Goal: Find specific page/section: Find specific page/section

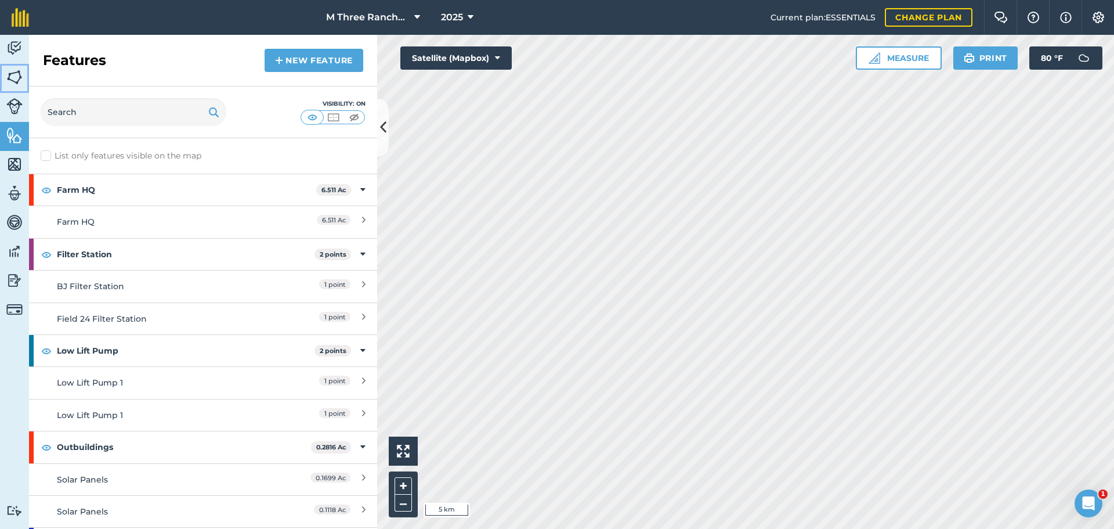
click at [17, 77] on img at bounding box center [14, 76] width 16 height 17
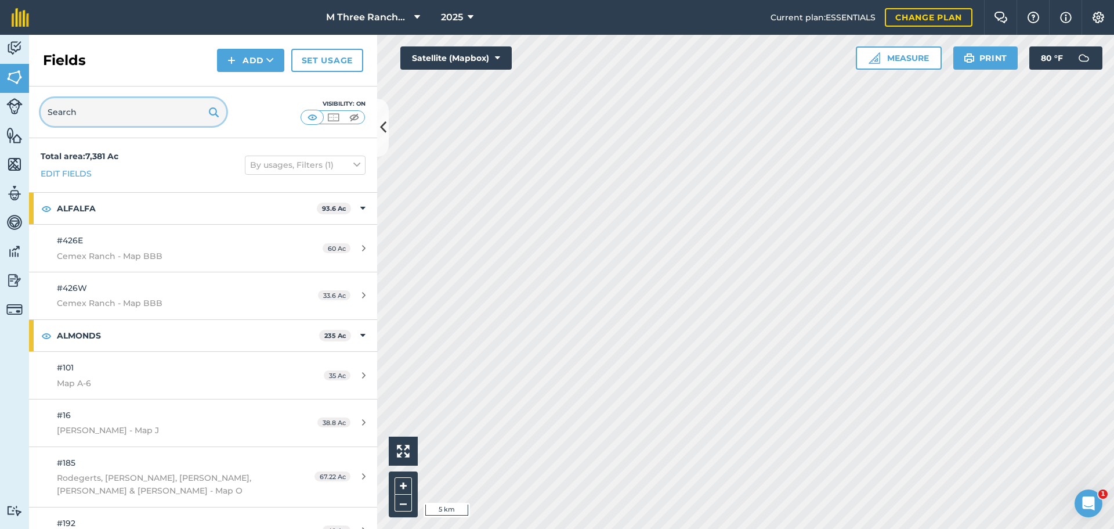
click at [70, 107] on input "text" at bounding box center [134, 112] width 186 height 28
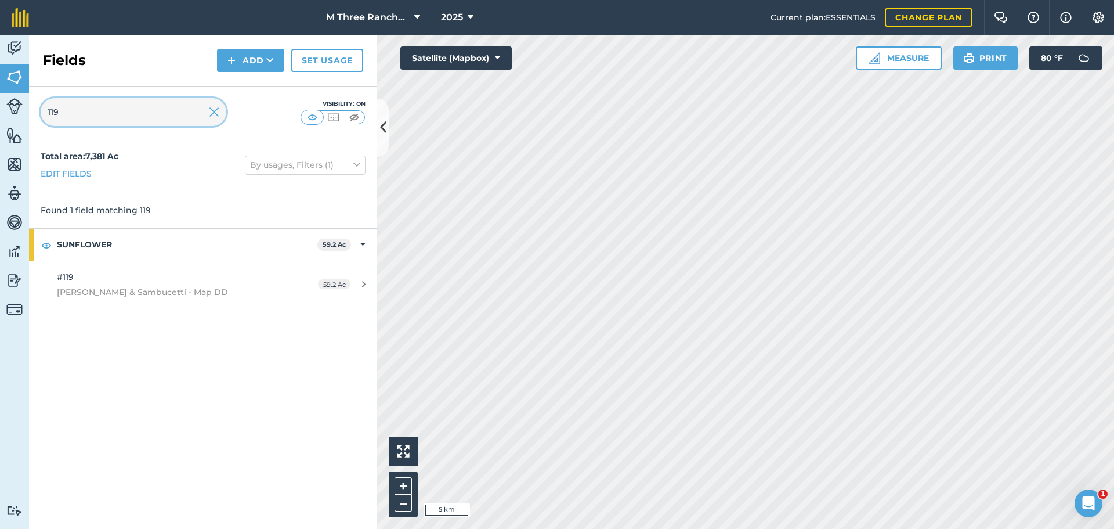
type input "119"
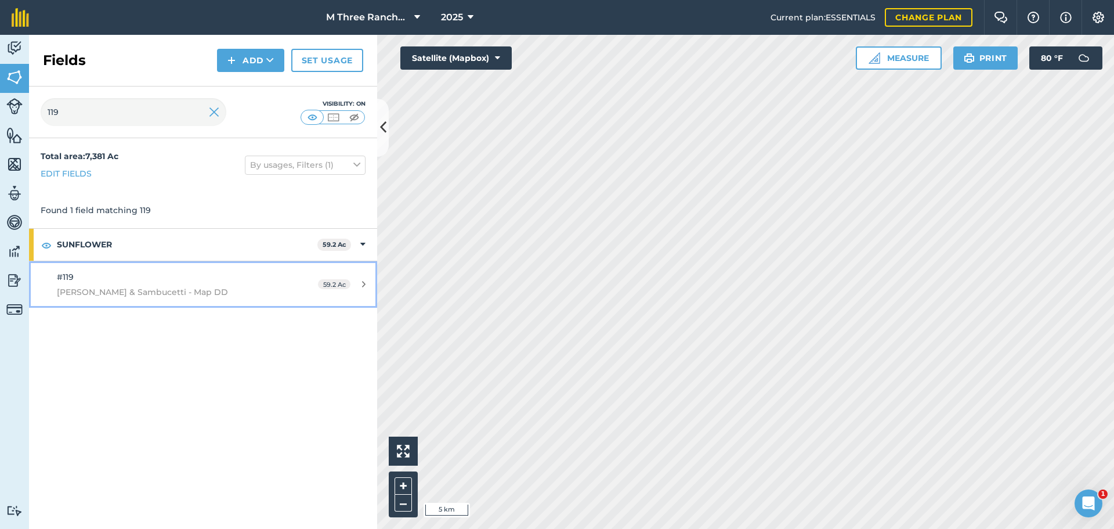
click at [147, 292] on span "[PERSON_NAME] & Sambucetti - Map DD" at bounding box center [166, 291] width 218 height 13
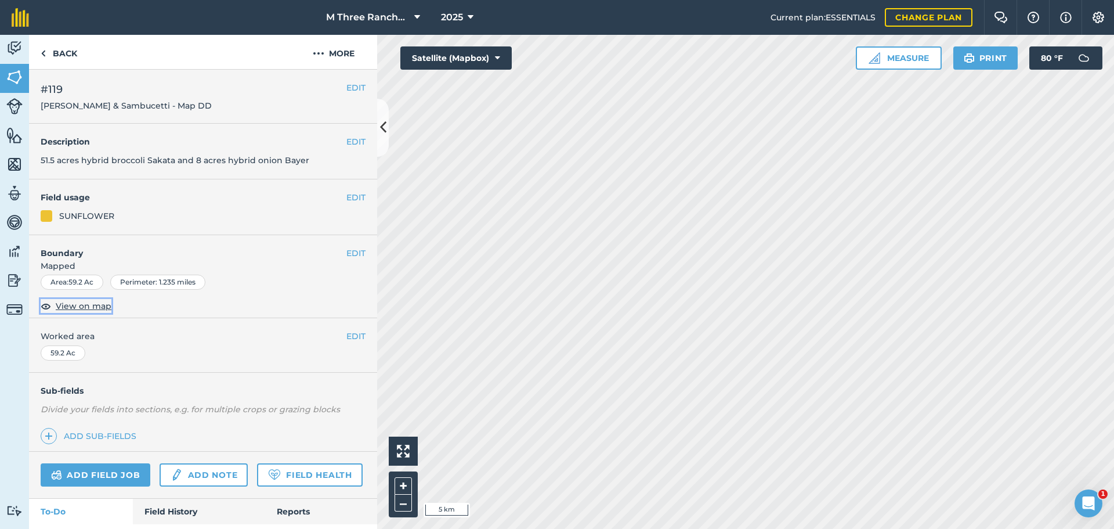
click at [91, 306] on span "View on map" at bounding box center [84, 305] width 56 height 13
click at [378, 139] on button at bounding box center [383, 128] width 12 height 58
